Goal: Information Seeking & Learning: Learn about a topic

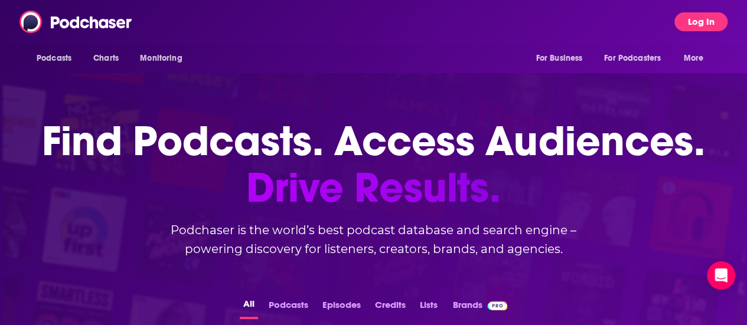
click at [710, 28] on button "Log In" at bounding box center [700, 21] width 53 height 19
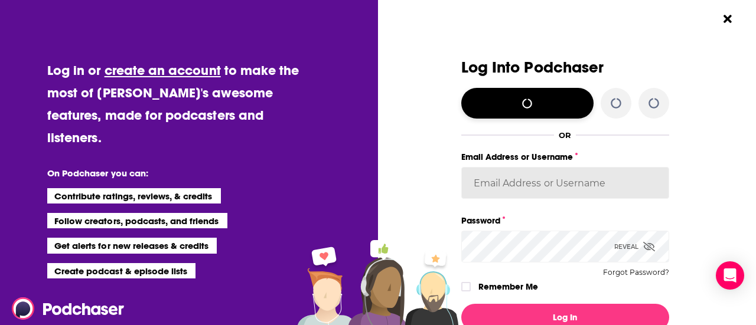
type input "[PERSON_NAME][EMAIL_ADDRESS][PERSON_NAME][DOMAIN_NAME]"
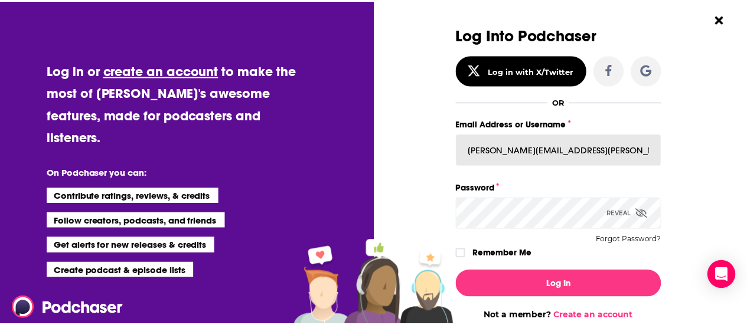
scroll to position [59, 0]
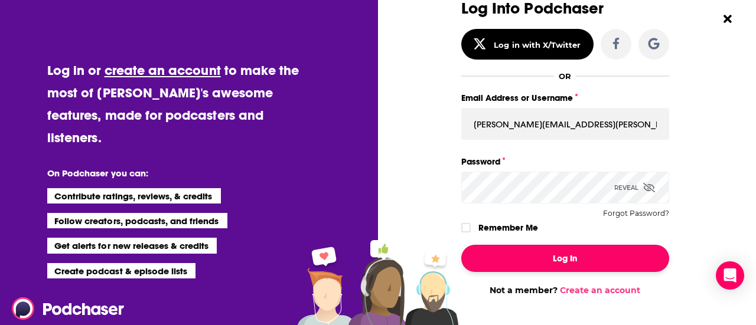
click at [583, 256] on button "Log In" at bounding box center [565, 258] width 208 height 27
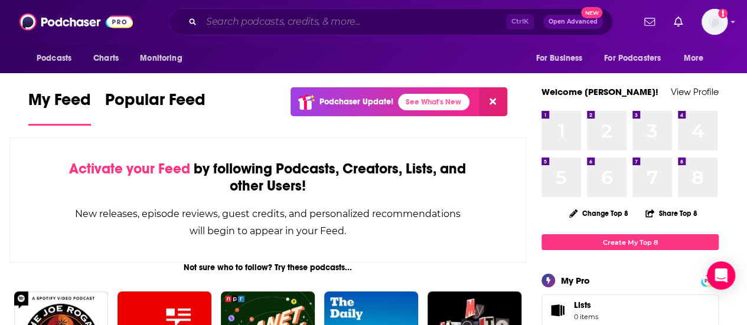
click at [442, 28] on input "Search podcasts, credits, & more..." at bounding box center [353, 21] width 305 height 19
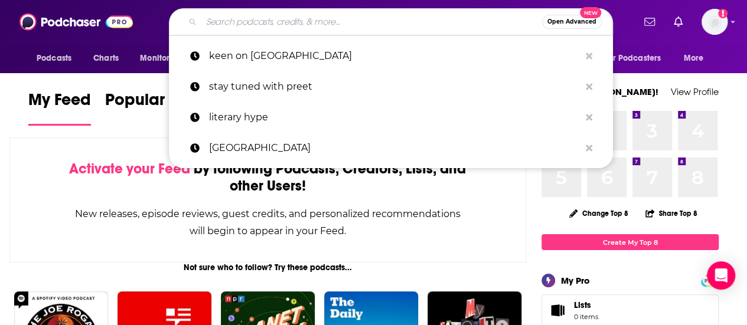
paste input "Shaken Not Burned?"
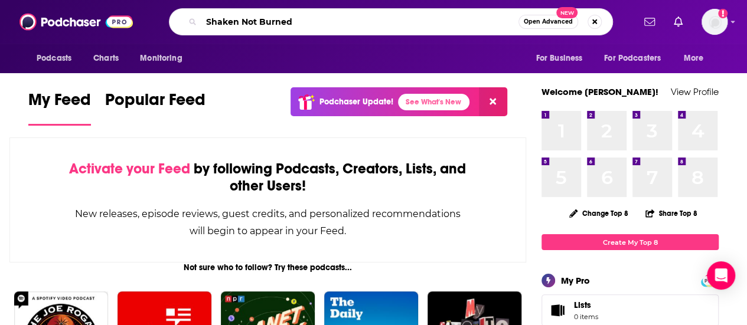
type input "Shaken Not Burned"
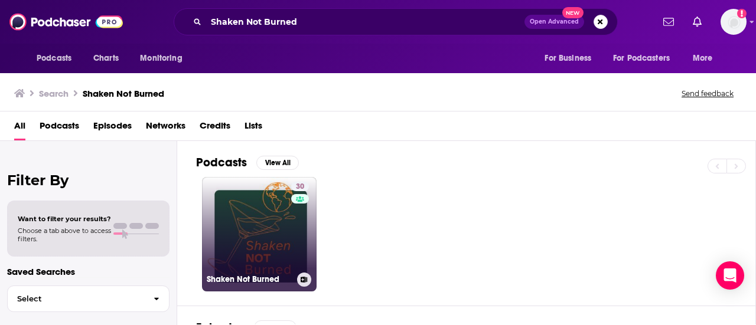
click at [254, 219] on link "30 Shaken Not Burned" at bounding box center [259, 234] width 115 height 115
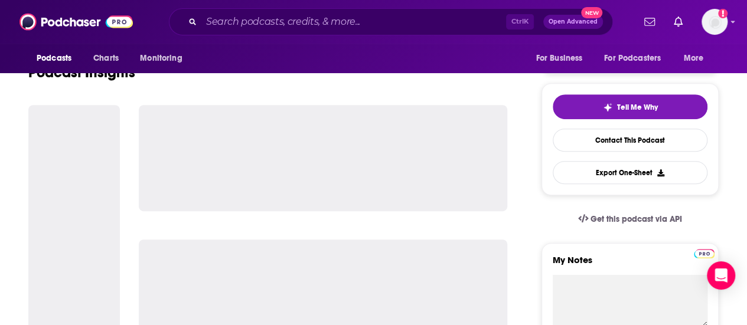
scroll to position [236, 0]
